Goal: Task Accomplishment & Management: Complete application form

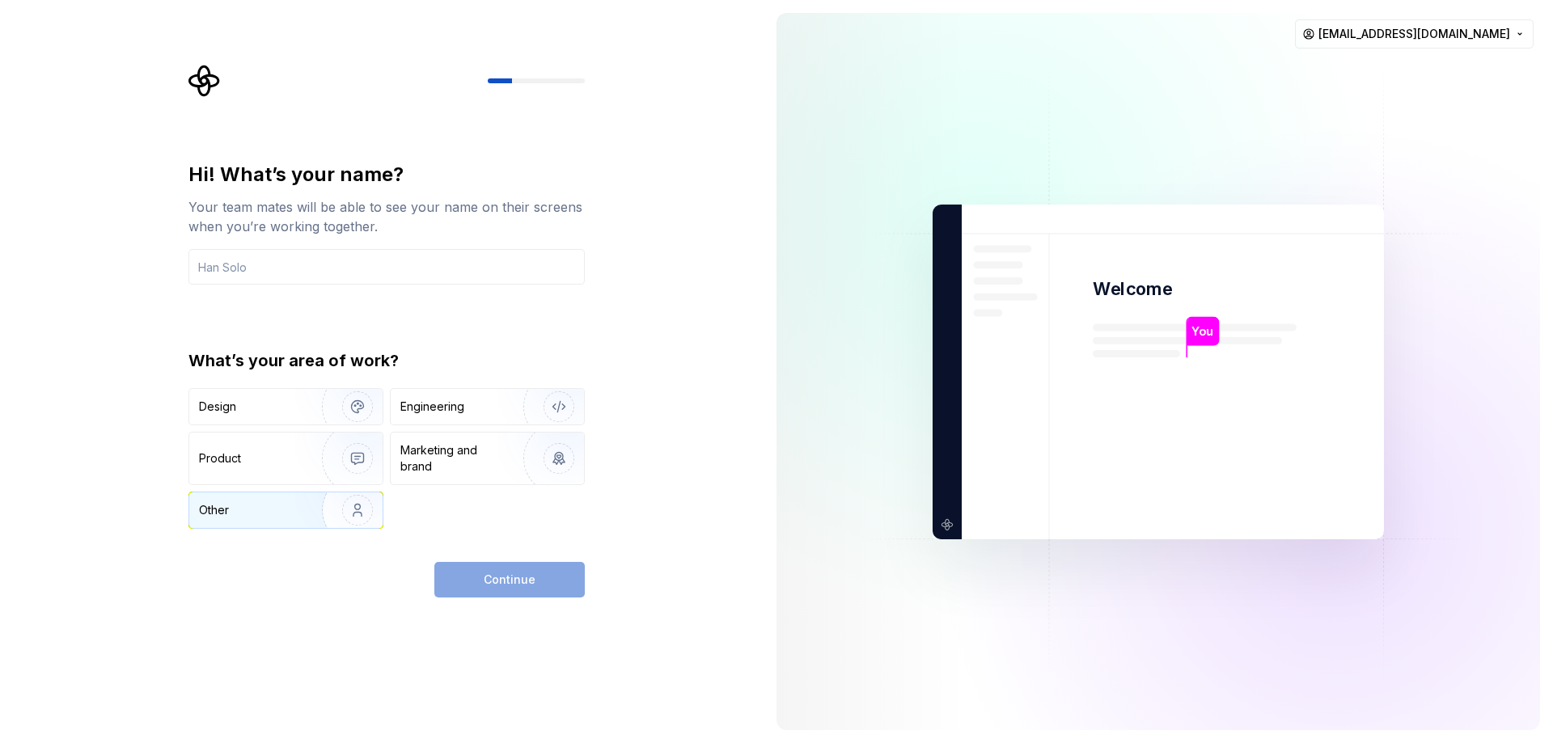
click at [246, 507] on div "Other" at bounding box center [246, 510] width 95 height 16
click at [507, 582] on div "Continue" at bounding box center [509, 580] width 150 height 36
click at [247, 460] on div "Product" at bounding box center [252, 459] width 107 height 16
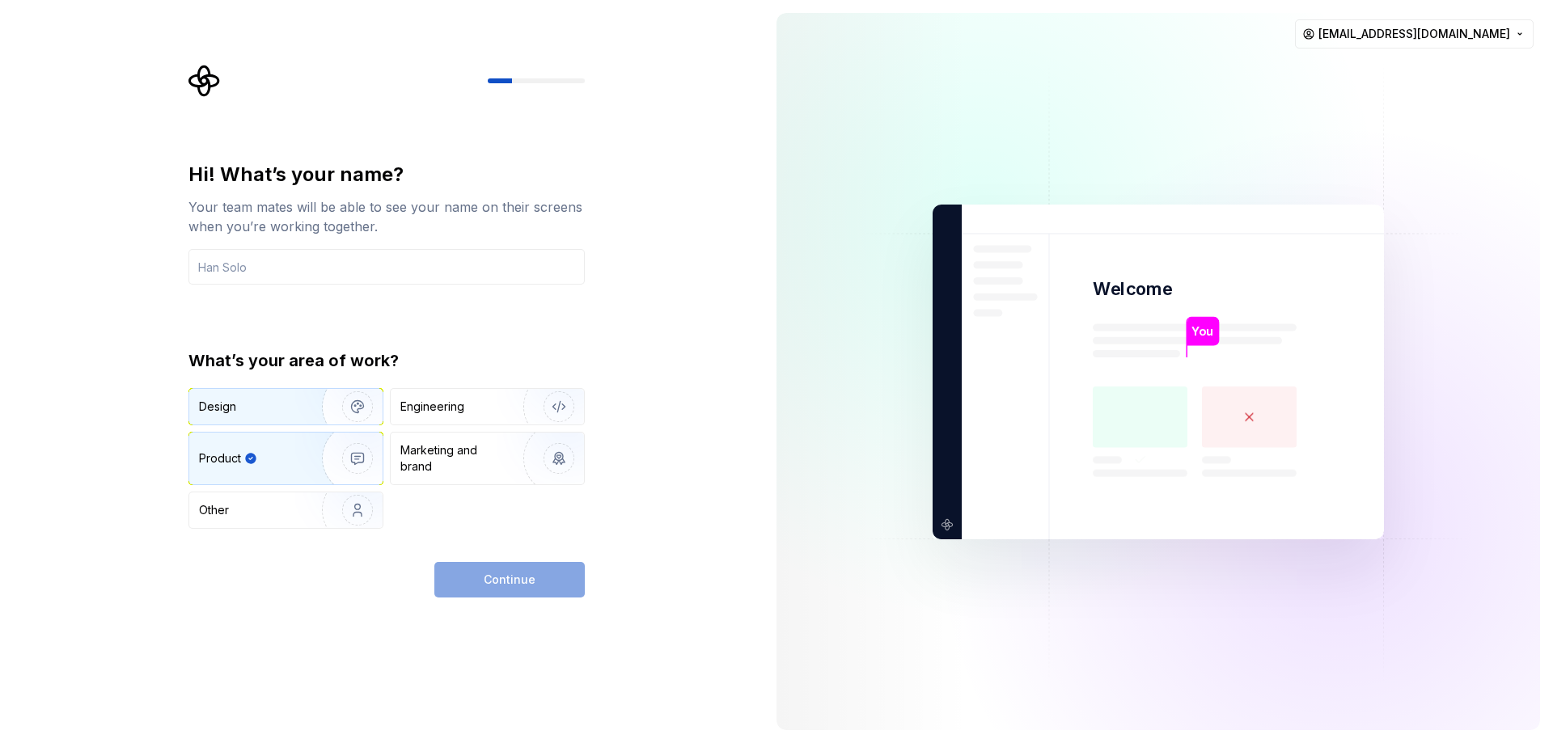
click at [272, 408] on div "Design" at bounding box center [250, 407] width 102 height 16
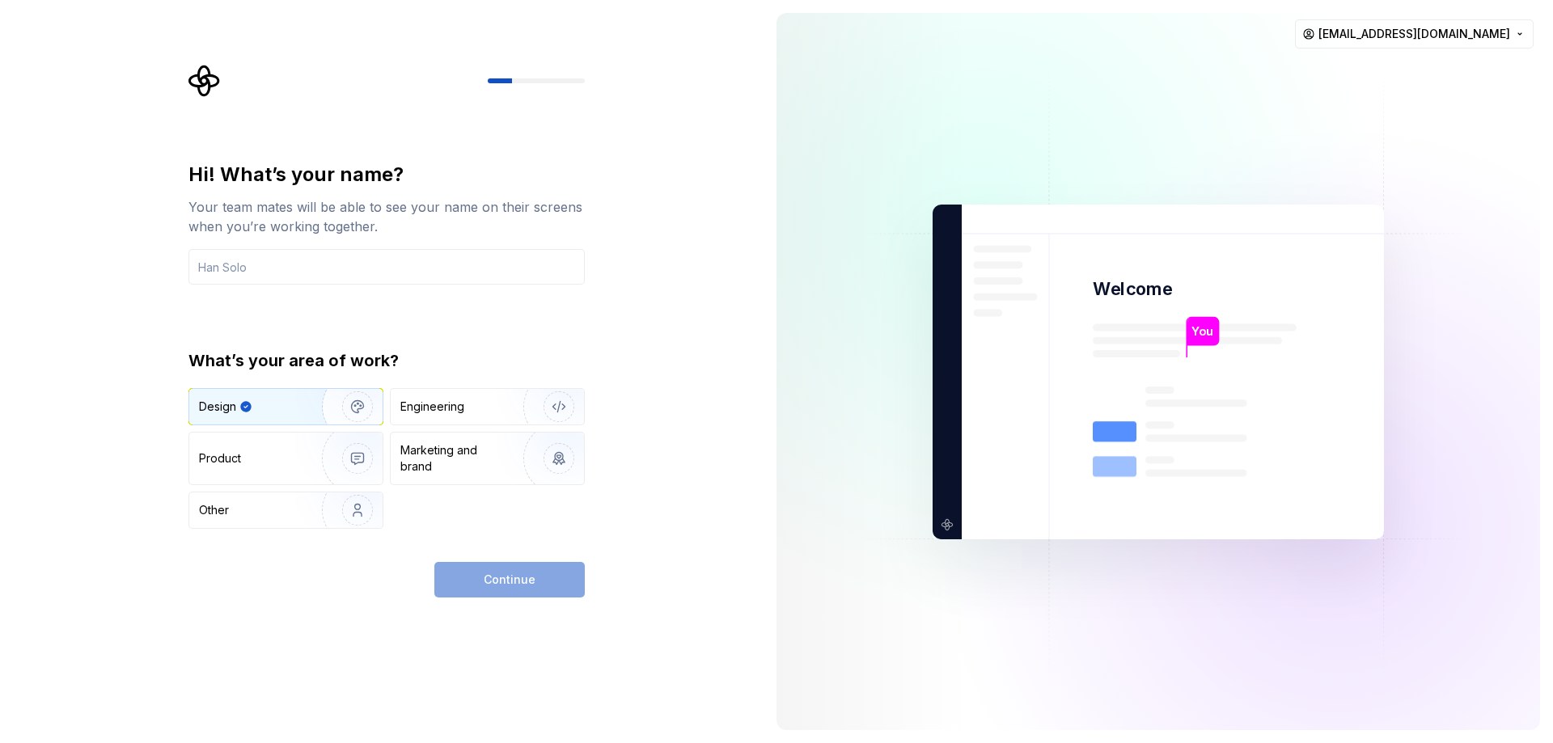
click at [501, 587] on div "Continue" at bounding box center [509, 580] width 150 height 36
click at [458, 410] on div "Engineering" at bounding box center [432, 407] width 64 height 16
click at [484, 576] on div "Continue" at bounding box center [509, 580] width 150 height 36
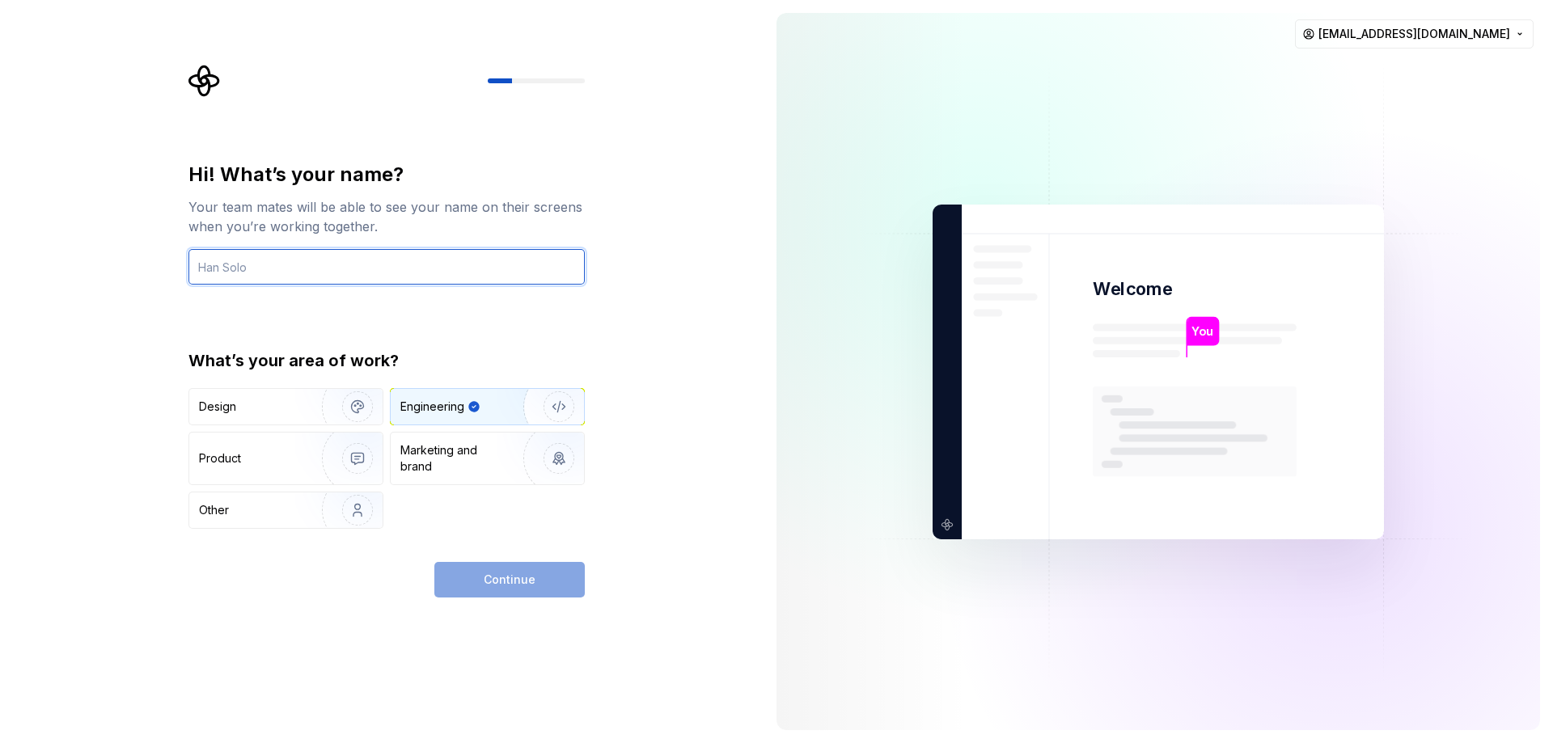
click at [244, 272] on input "text" at bounding box center [387, 267] width 396 height 36
type input "265425"
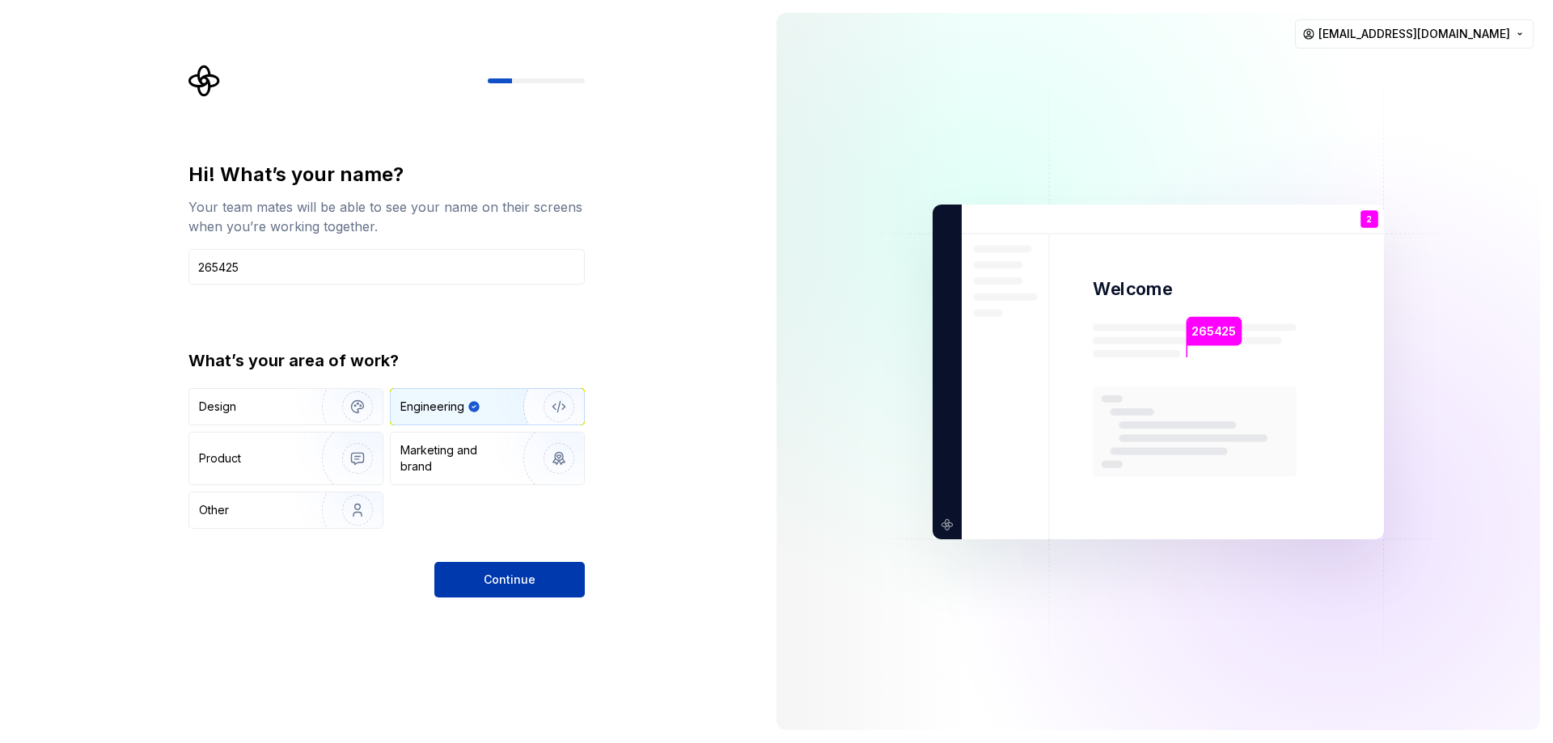
click at [512, 591] on button "Continue" at bounding box center [509, 580] width 150 height 36
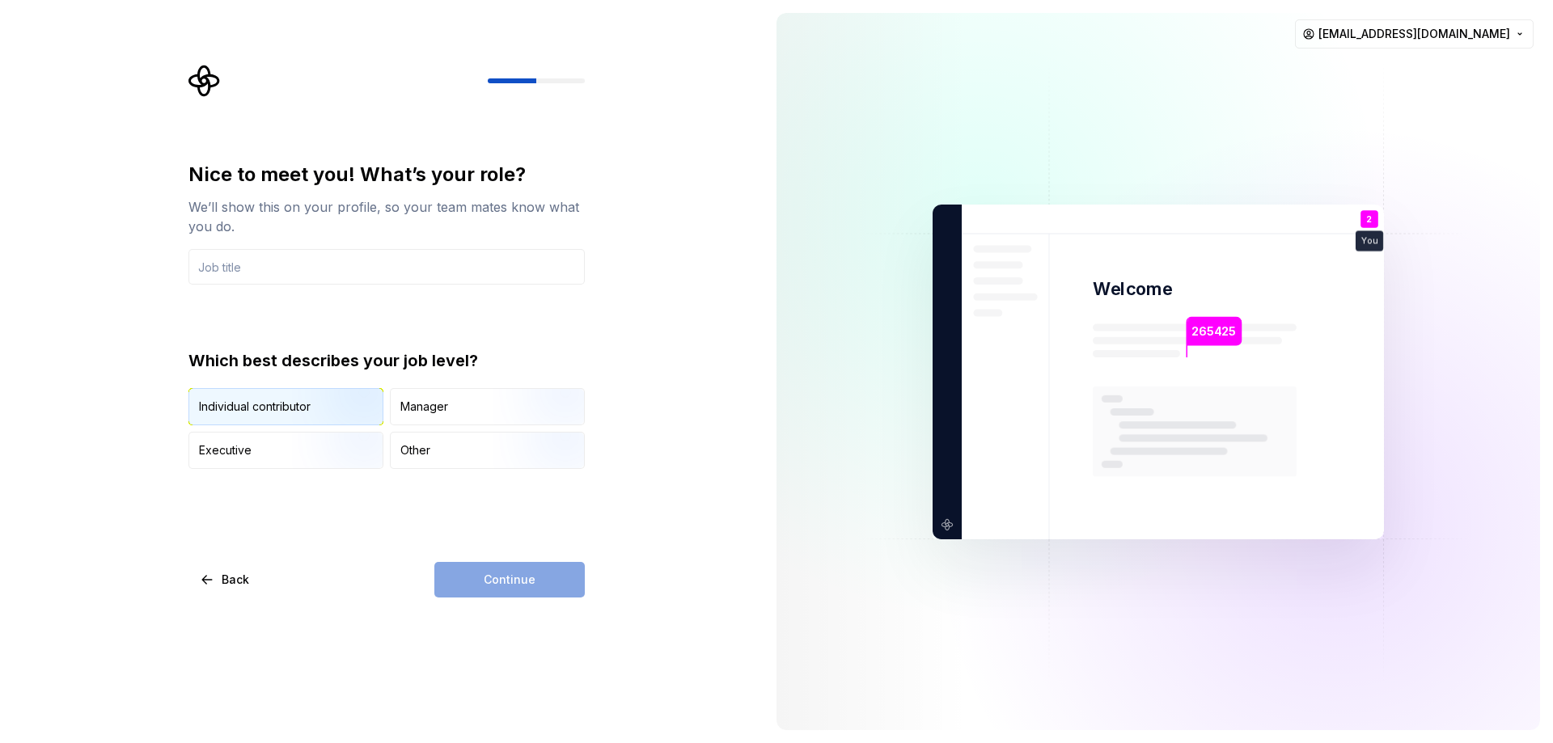
click at [310, 402] on img "button" at bounding box center [344, 427] width 104 height 108
click at [418, 452] on div "Other" at bounding box center [415, 451] width 30 height 16
click at [507, 595] on div "Continue" at bounding box center [509, 580] width 150 height 36
click at [244, 265] on input "text" at bounding box center [387, 267] width 396 height 36
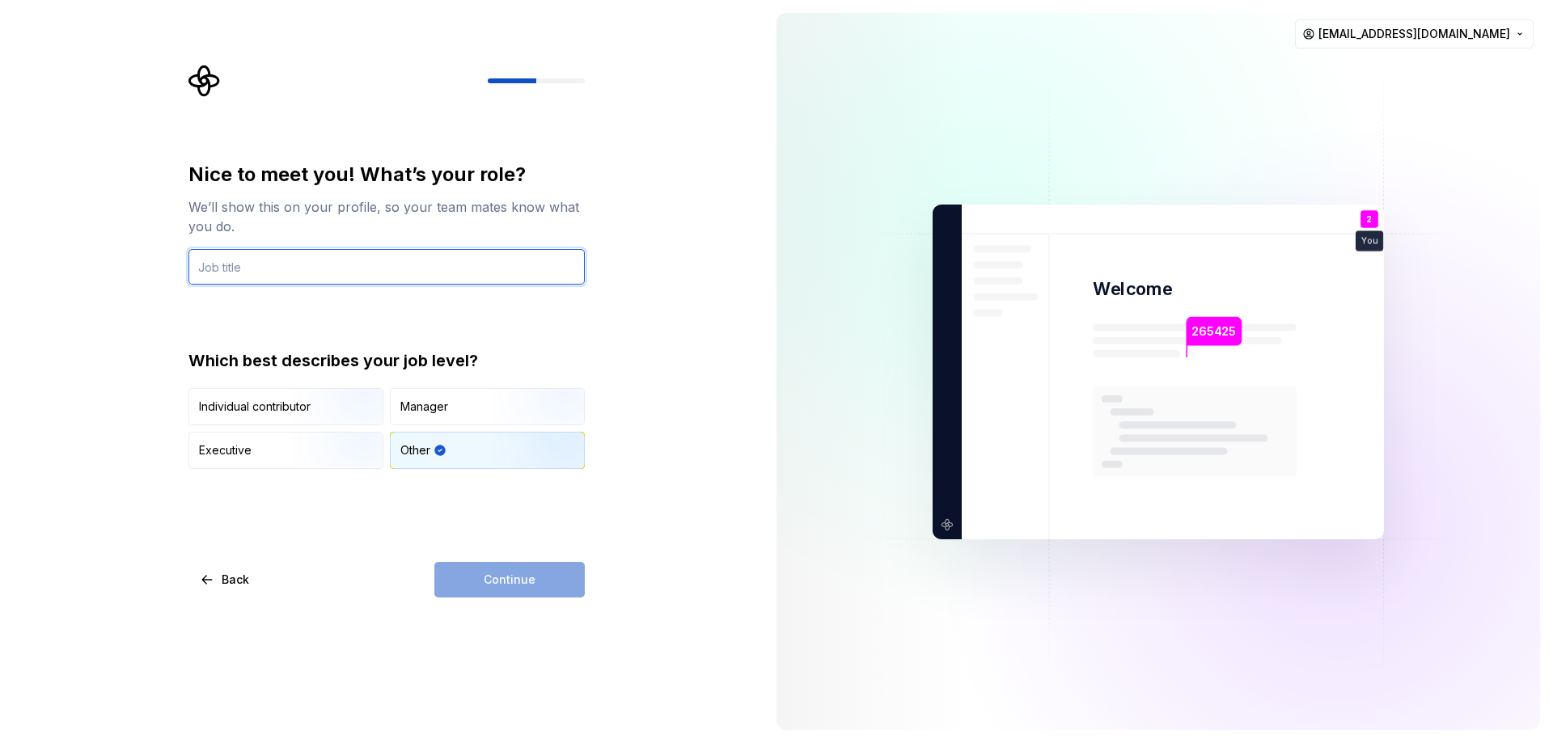
type input "Programing and Data Analyst Teaching"
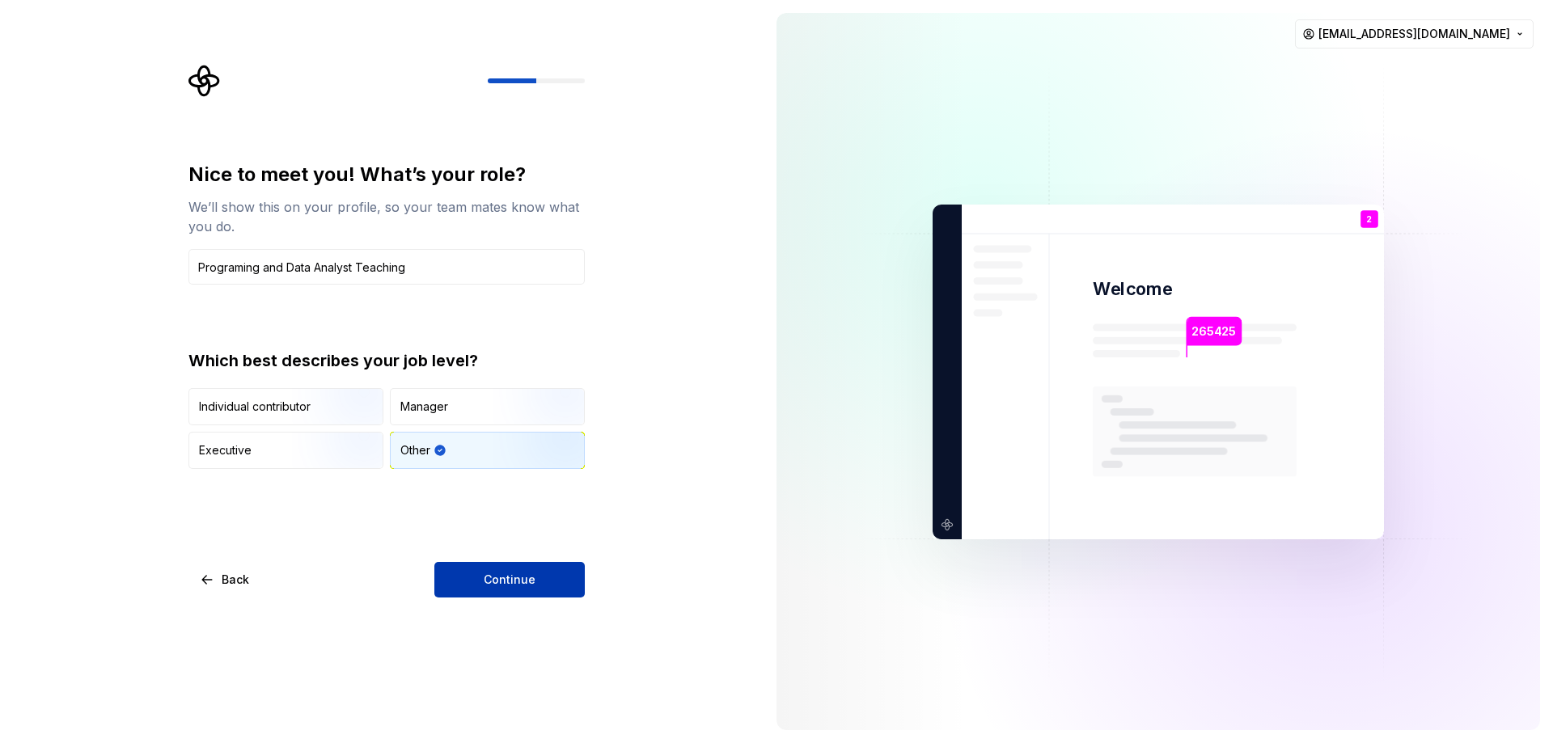
click at [507, 583] on span "Continue" at bounding box center [510, 580] width 52 height 16
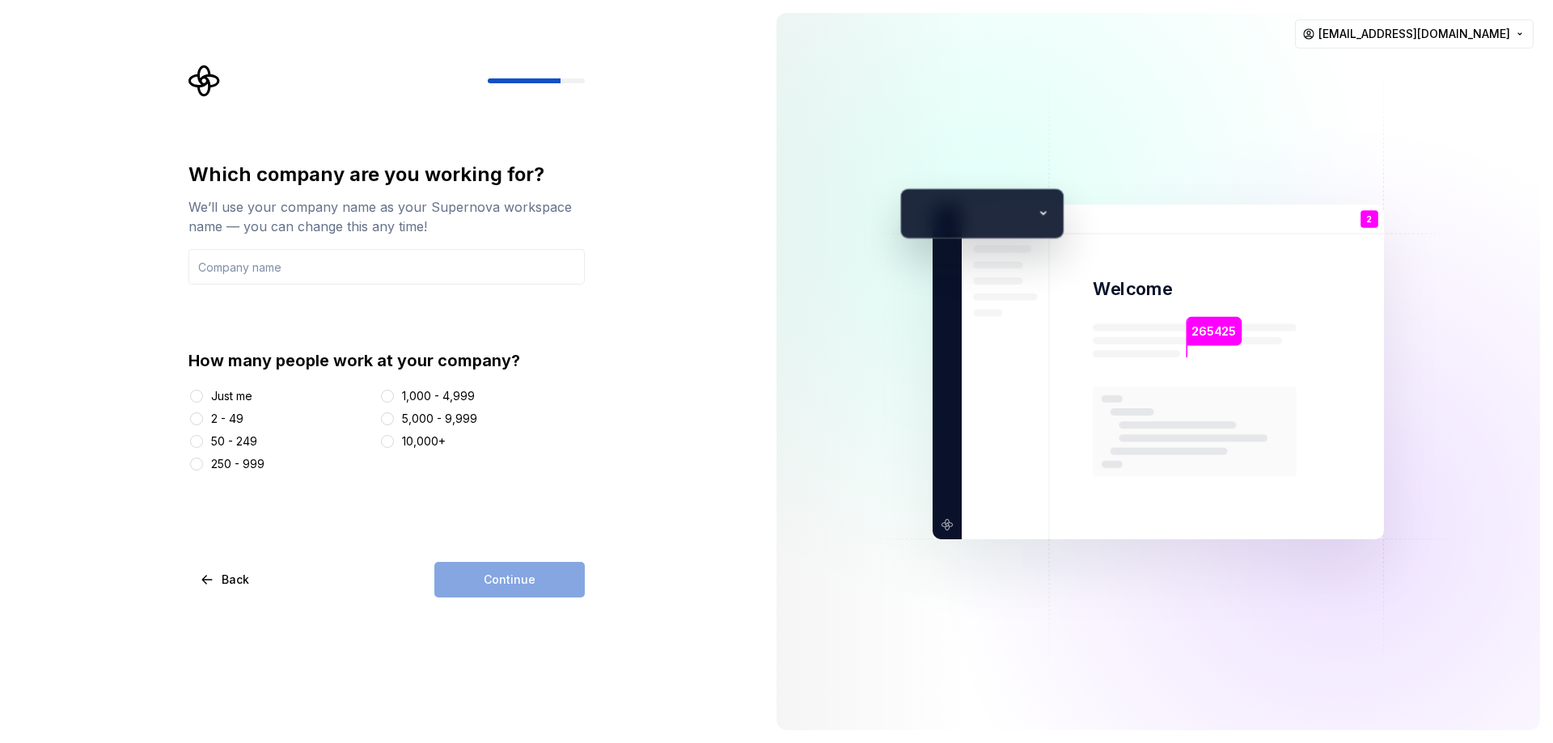
click at [221, 391] on div "Just me" at bounding box center [231, 396] width 41 height 16
click at [203, 391] on button "Just me" at bounding box center [196, 396] width 13 height 13
click at [282, 270] on input "text" at bounding box center [387, 267] width 396 height 36
type input "TBB"
click at [502, 582] on span "Continue" at bounding box center [510, 580] width 52 height 16
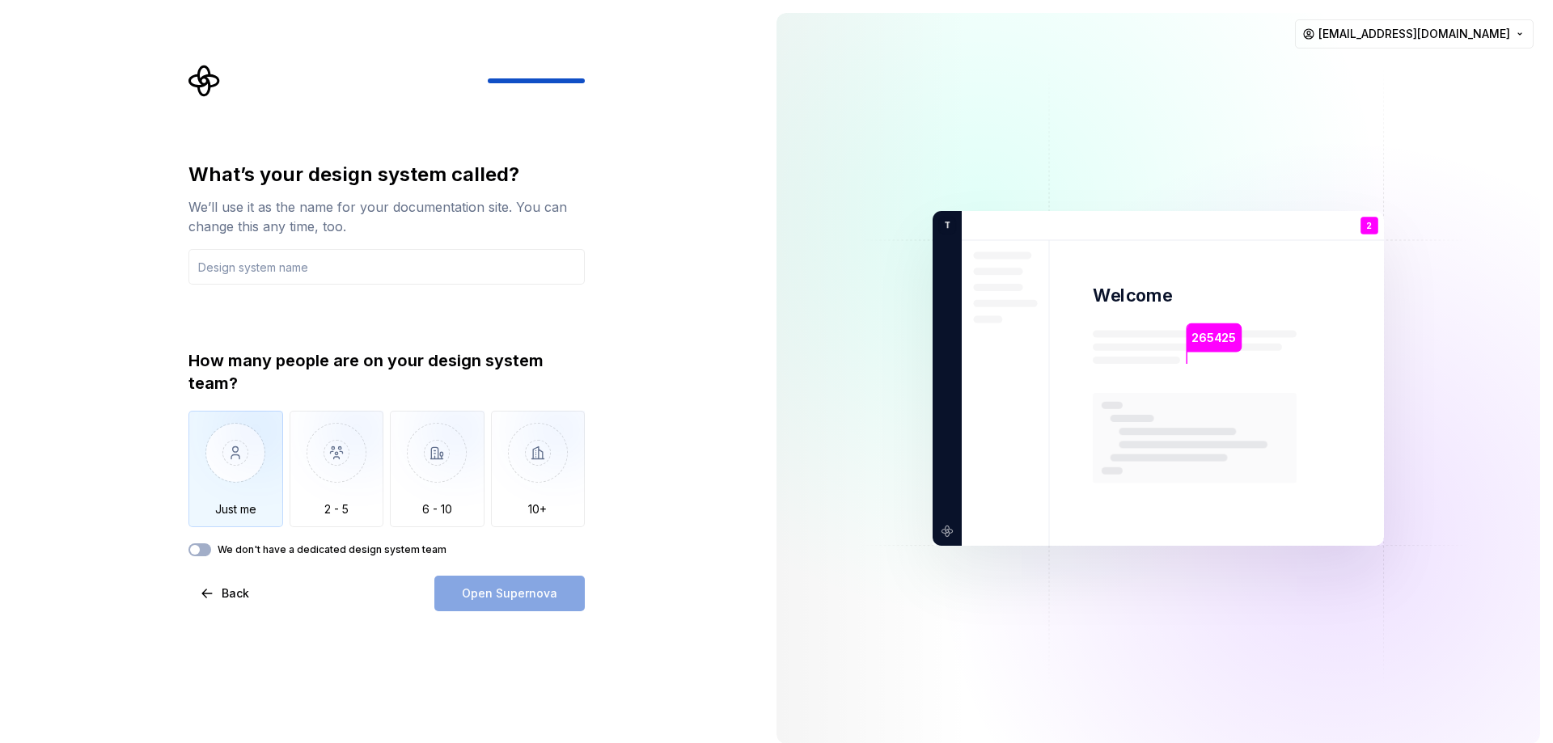
click at [244, 463] on img "button" at bounding box center [236, 465] width 95 height 108
click at [334, 266] on input "text" at bounding box center [387, 267] width 396 height 36
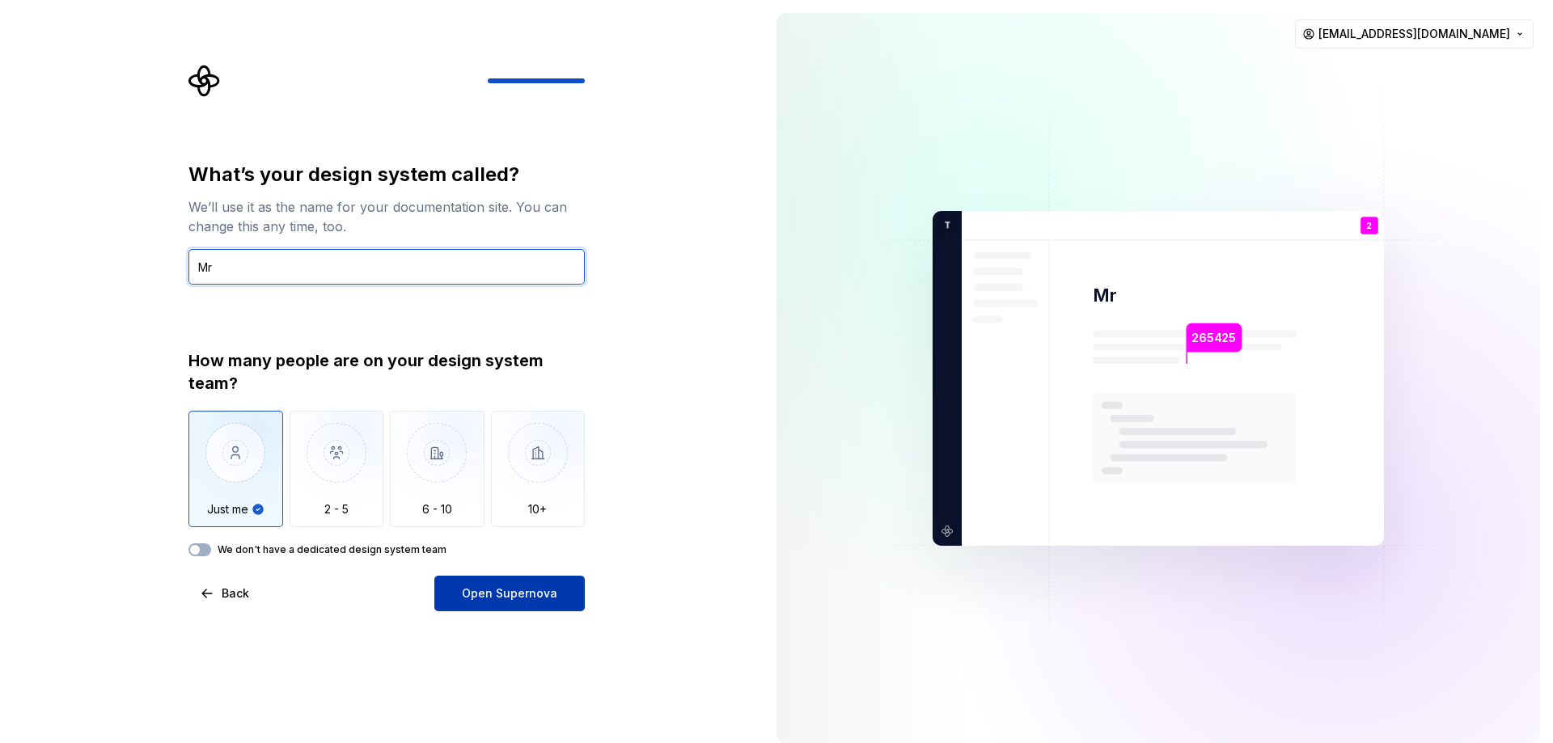
type input "Mr"
click at [538, 587] on span "Open Supernova" at bounding box center [509, 594] width 95 height 16
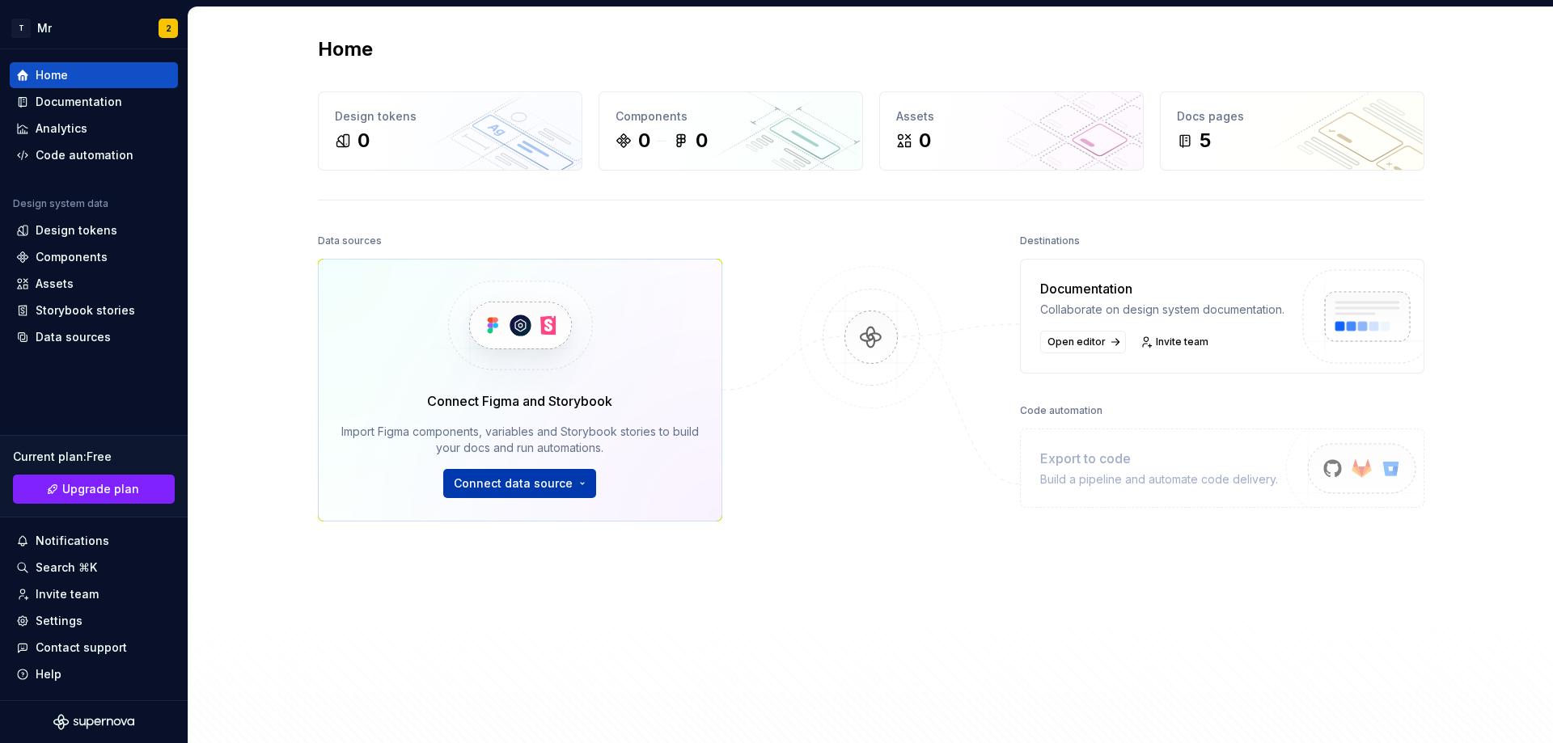
click at [570, 486] on html "T Mr 2 Home Documentation Analytics Code automation Design system data Design t…" at bounding box center [776, 371] width 1553 height 743
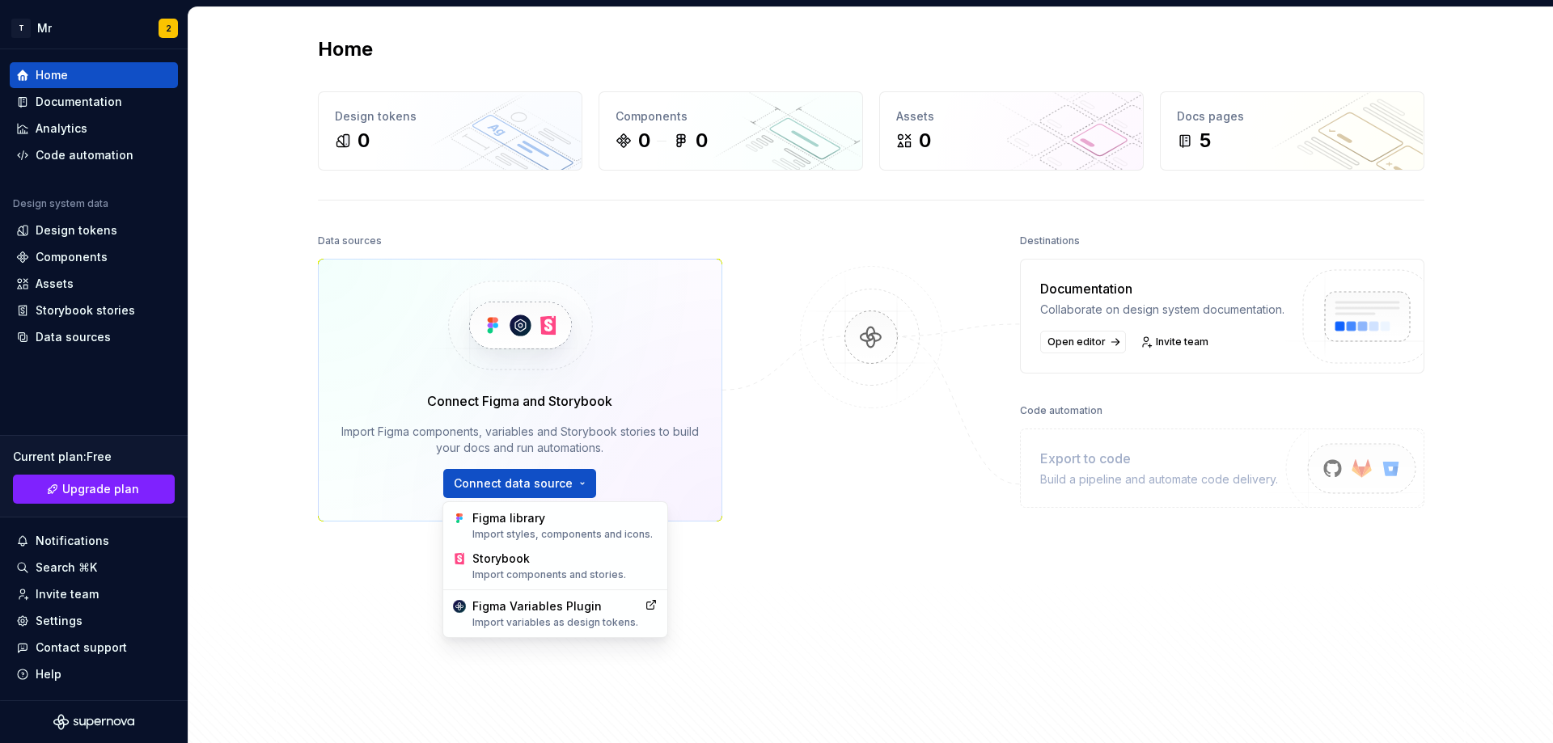
click at [830, 553] on html "T Mr 2 Home Documentation Analytics Code automation Design system data Design t…" at bounding box center [776, 371] width 1553 height 743
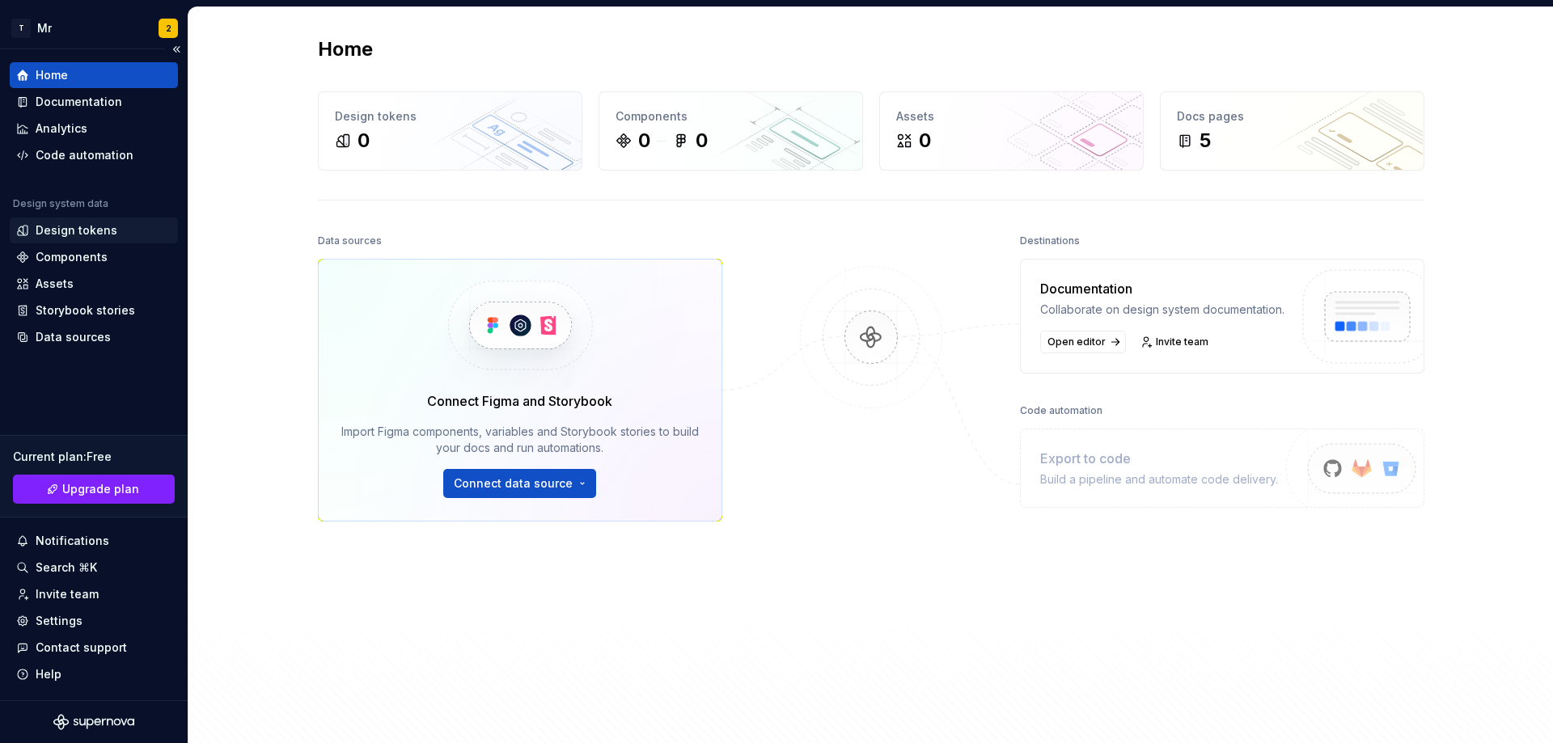
click at [74, 231] on div "Design tokens" at bounding box center [77, 230] width 82 height 16
